Goal: Task Accomplishment & Management: Manage account settings

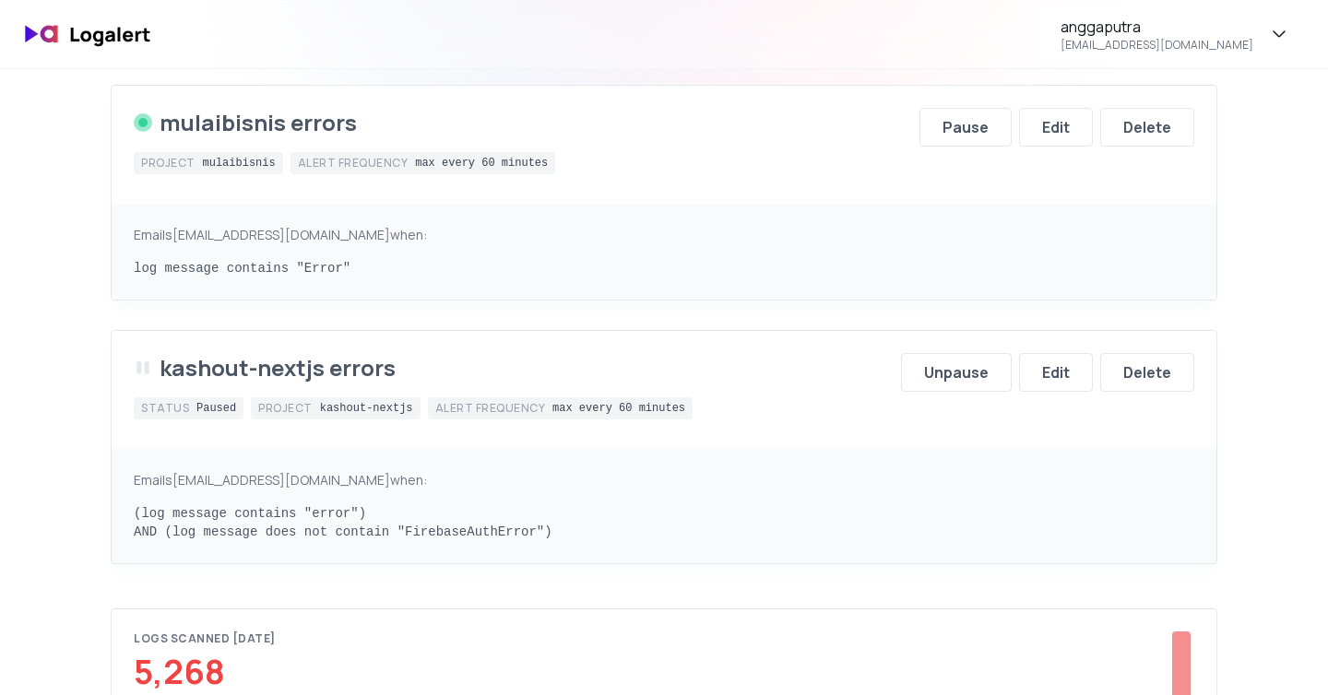
scroll to position [221, 0]
click at [1068, 383] on div "Edit" at bounding box center [1056, 372] width 28 height 22
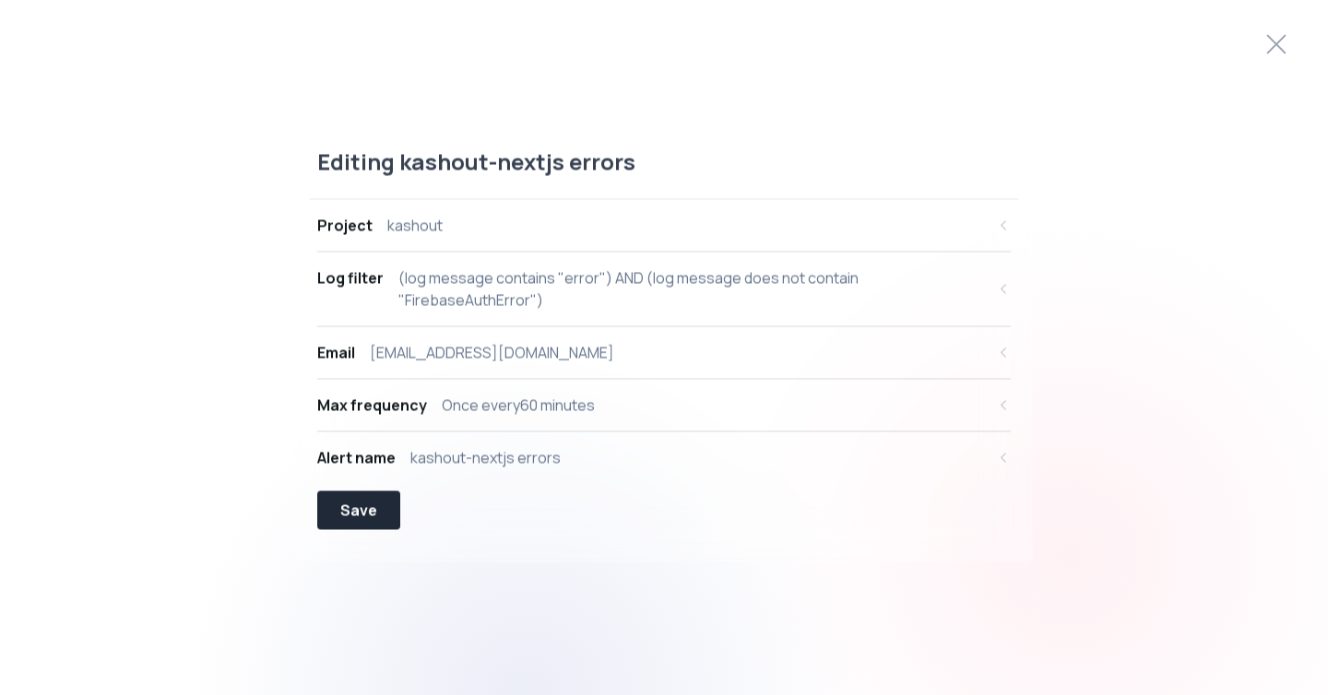
click at [686, 274] on div "(log message contains "error") AND (log message does not contain "FirebaseAuthE…" at bounding box center [691, 289] width 587 height 44
select select "message"
select select "CONTAINS"
select select "AND"
select select "message"
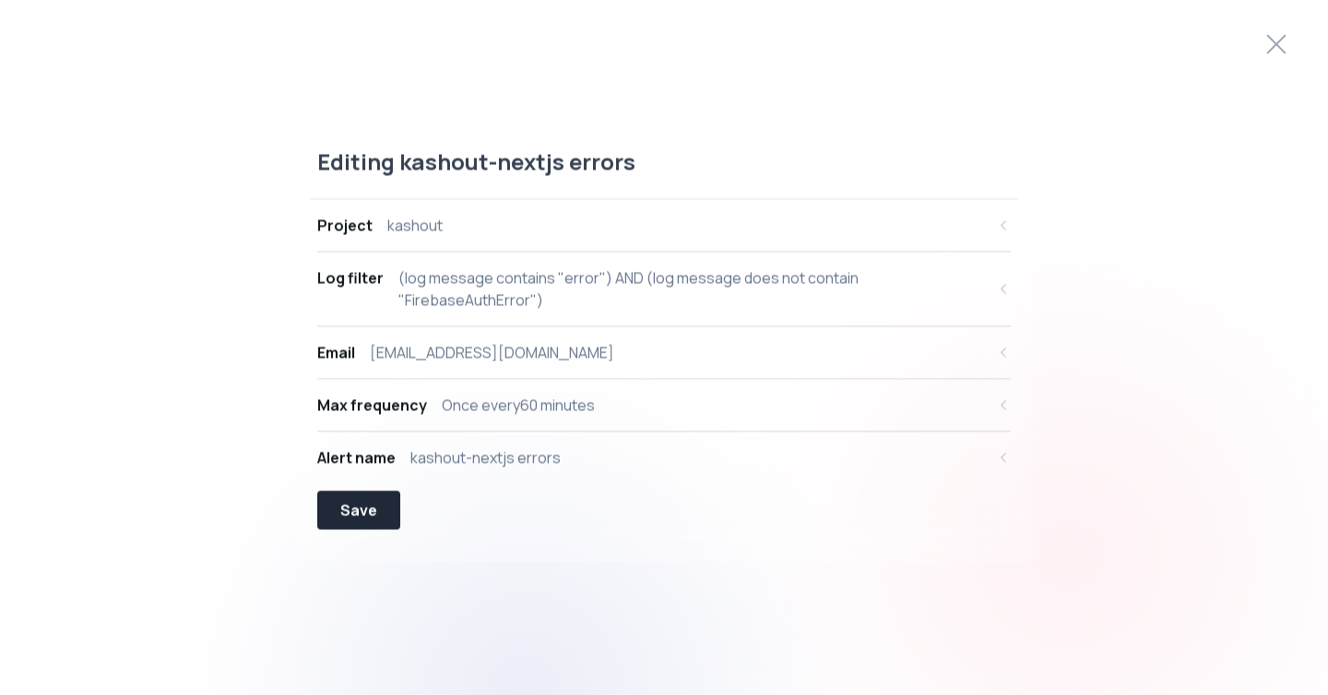
select select "NOT_CONTAINS"
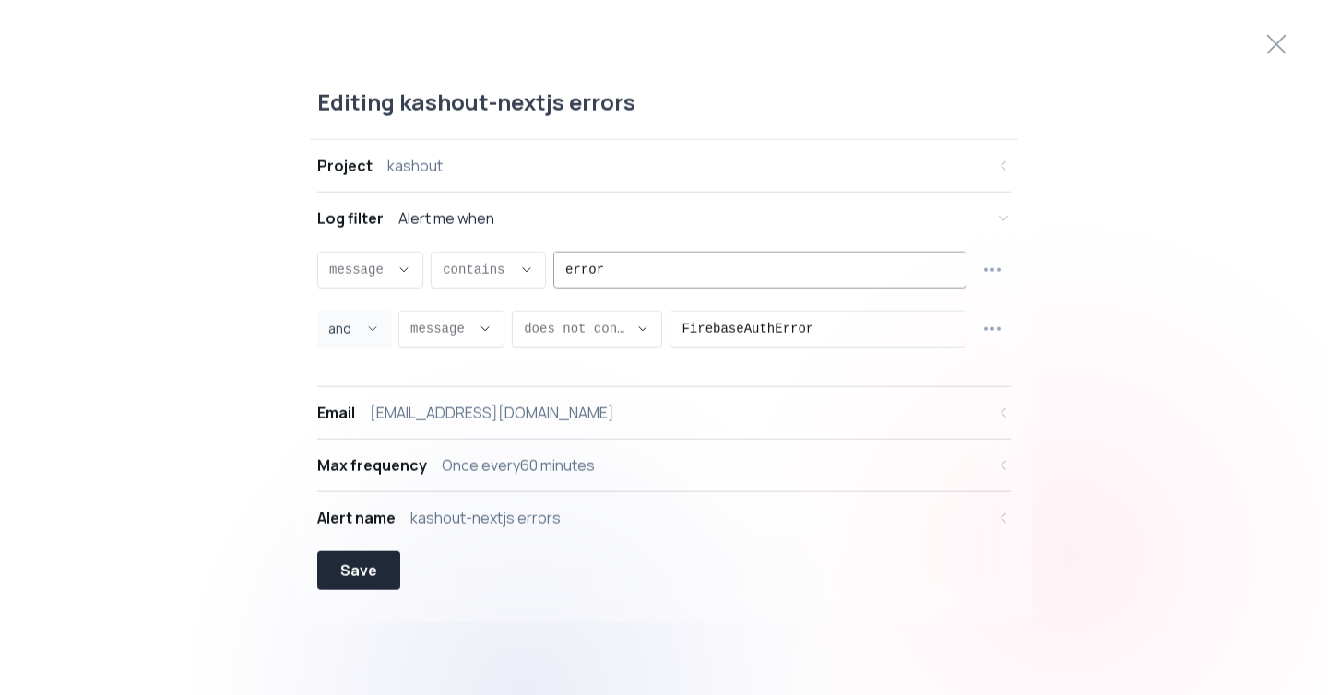
scroll to position [18, 0]
click at [779, 329] on input "FirebaseAuthError" at bounding box center [818, 326] width 273 height 35
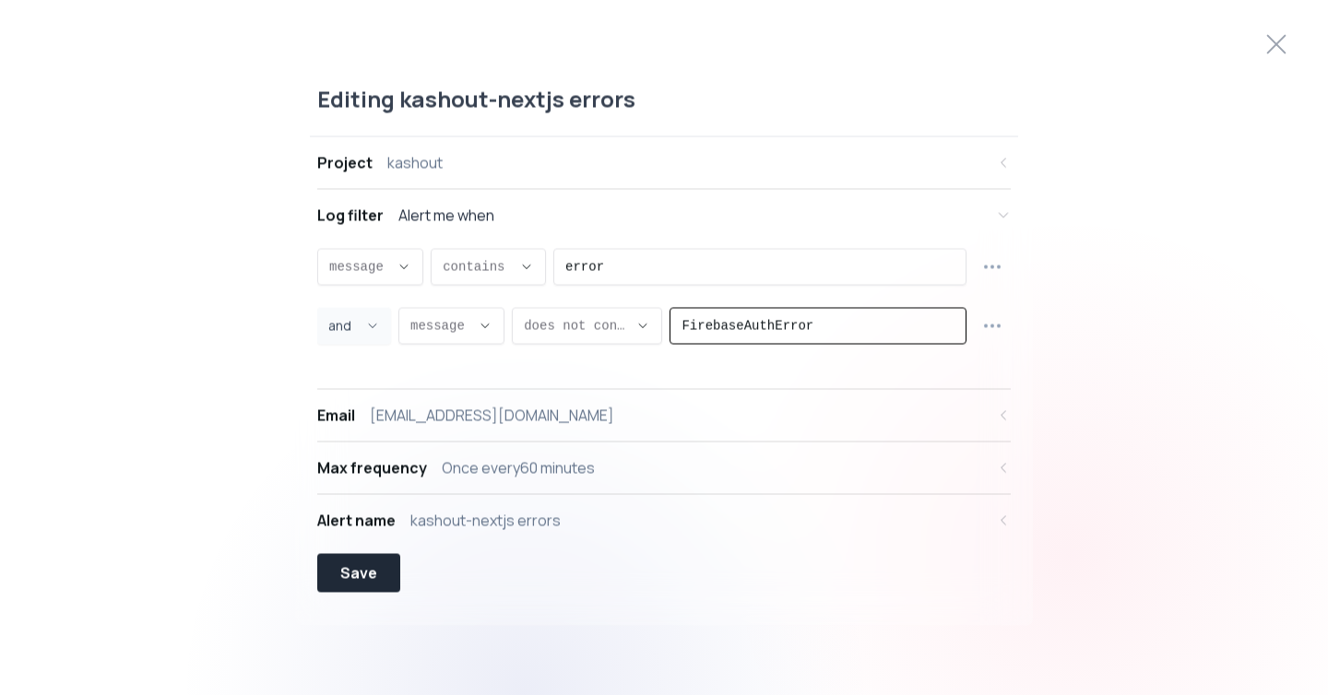
click at [779, 329] on input "FirebaseAuthError" at bounding box center [818, 326] width 273 height 35
click at [1266, 49] on icon at bounding box center [1277, 45] width 30 height 30
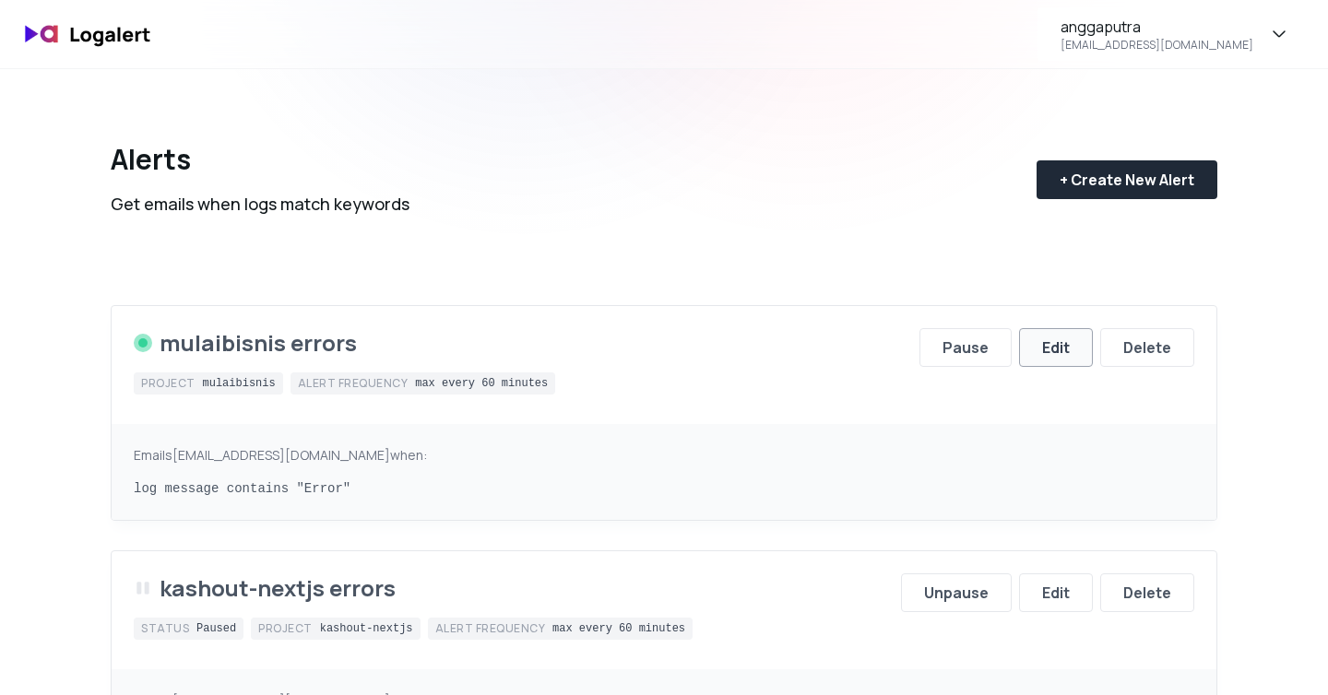
click at [1063, 345] on div "Edit" at bounding box center [1056, 348] width 28 height 22
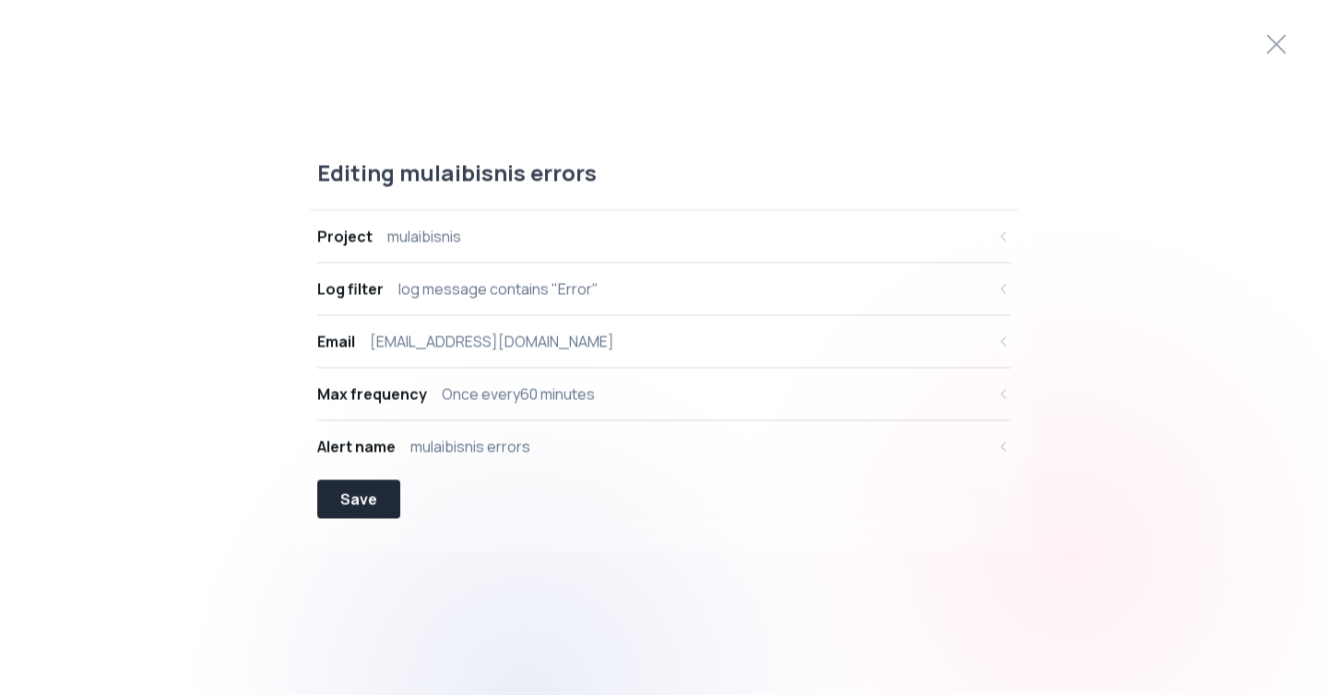
click at [763, 296] on div "Log filter log message contains "Error"" at bounding box center [651, 290] width 668 height 22
select select "message"
select select "CONTAINS"
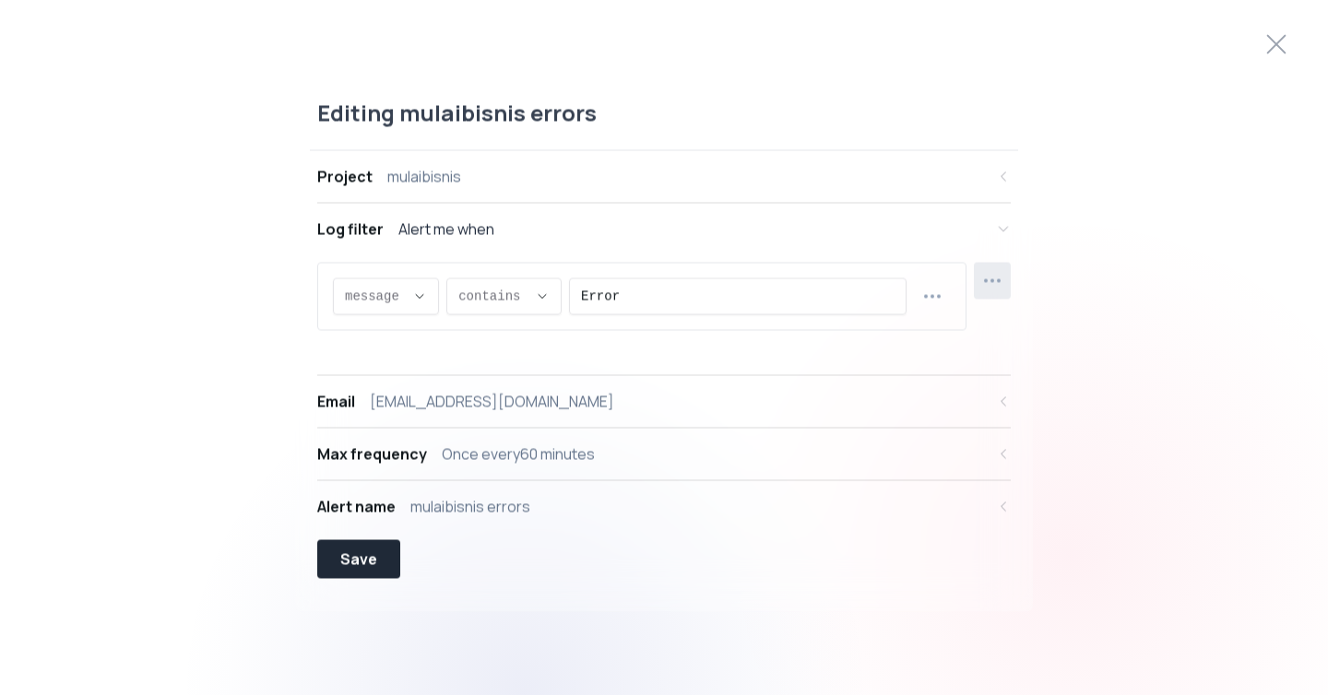
click at [994, 283] on icon "button" at bounding box center [992, 281] width 22 height 22
click at [963, 387] on span "Add new group" at bounding box center [1002, 390] width 135 height 18
select select "AND"
select select "message"
select select "CONTAINS"
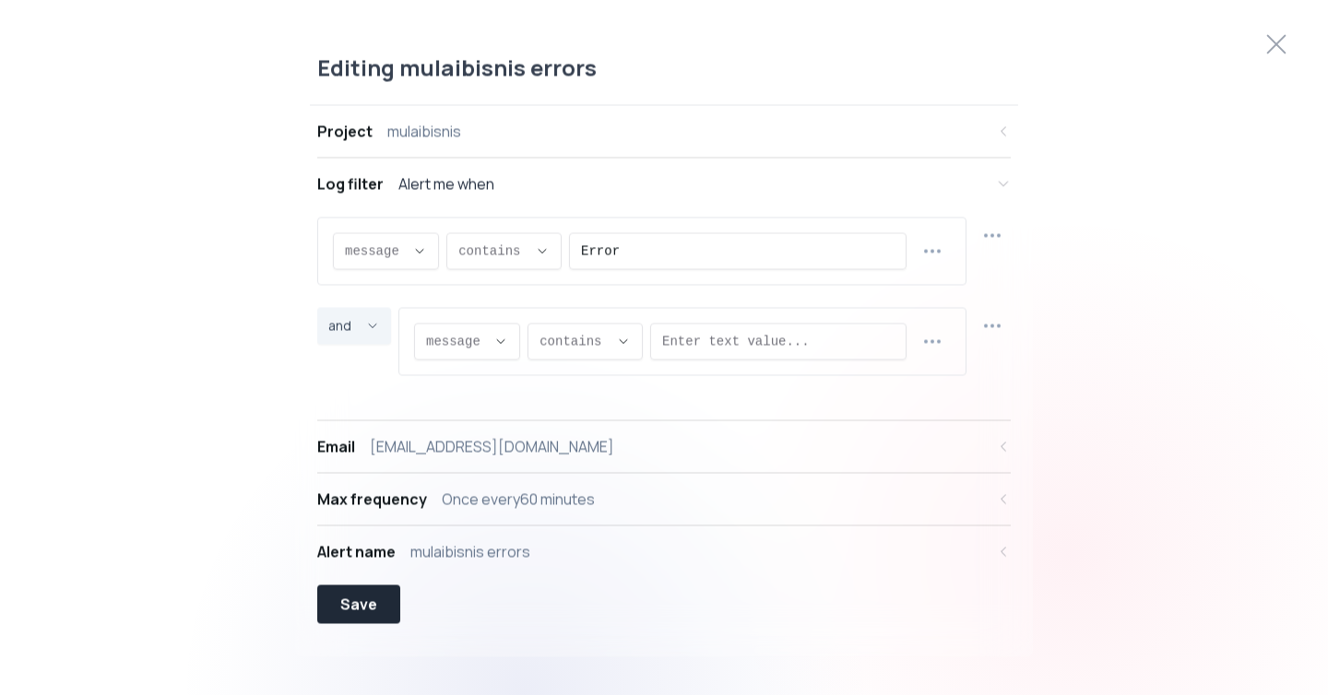
click at [355, 327] on span "and ," at bounding box center [343, 326] width 30 height 18
click at [363, 403] on li "or" at bounding box center [354, 402] width 59 height 30
type input "OR"
select select "OR"
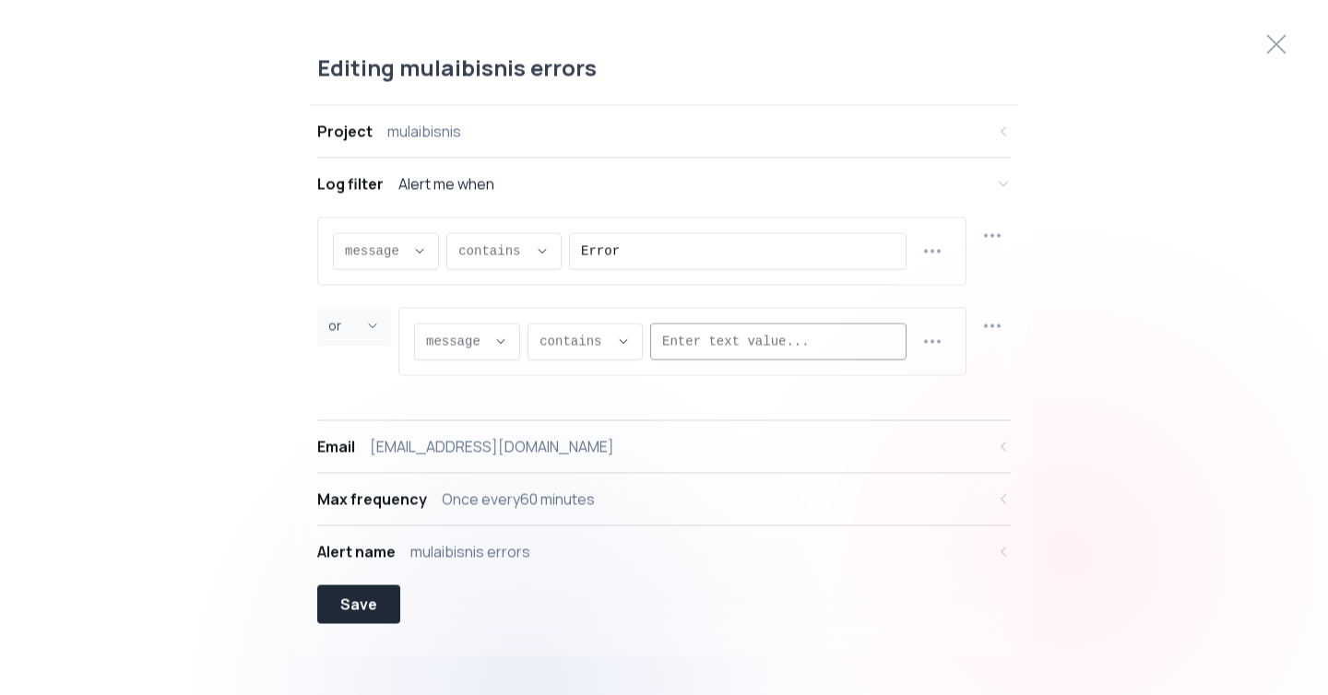
click at [787, 343] on input "Enter text value..." at bounding box center [778, 342] width 232 height 35
paste input "FirebaseAuthError"
type input "FirebaseAuthError"
click at [1311, 317] on div "Editing mulaibisnis errors Project mulaibisnis Log filter Alert me when message…" at bounding box center [664, 348] width 1328 height 634
click at [350, 612] on div "Save" at bounding box center [358, 605] width 37 height 22
